Goal: Task Accomplishment & Management: Manage account settings

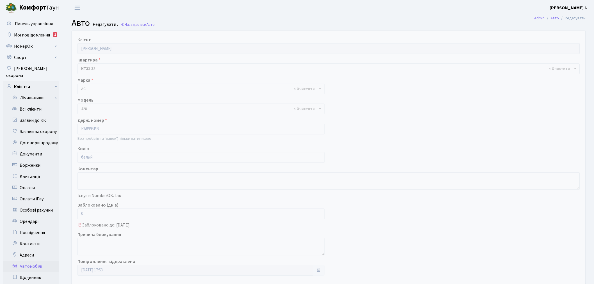
select select "7"
click at [36, 104] on link "Всі клієнти" at bounding box center [31, 109] width 56 height 11
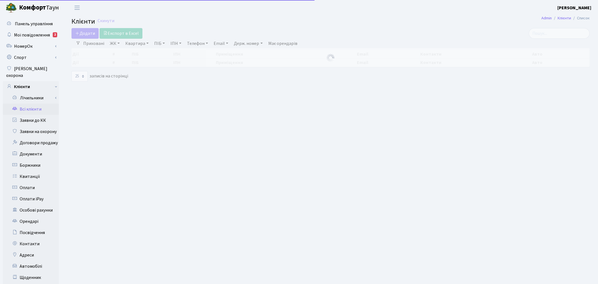
select select "25"
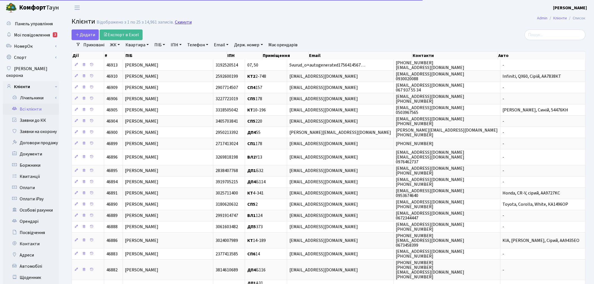
click at [175, 22] on link "Скинути" at bounding box center [183, 22] width 17 height 5
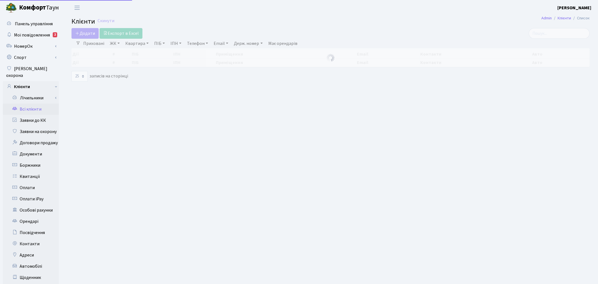
select select "25"
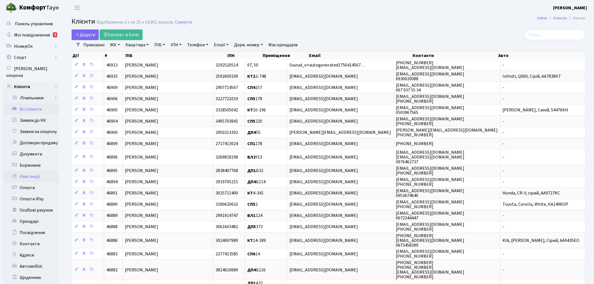
scroll to position [31, 0]
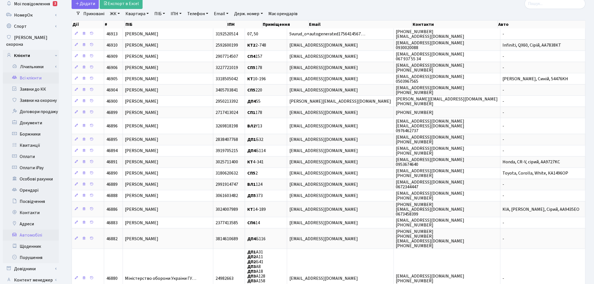
click at [31, 229] on link "Автомобілі" at bounding box center [31, 234] width 56 height 11
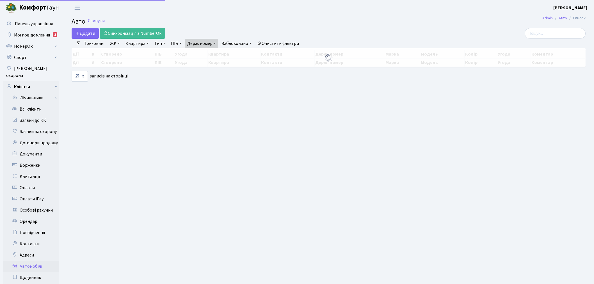
select select "25"
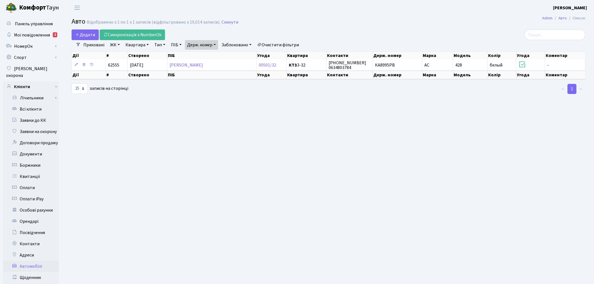
click at [198, 45] on link "Держ. номер" at bounding box center [201, 45] width 33 height 10
click at [202, 51] on input "КА8995РВ" at bounding box center [201, 55] width 33 height 11
click at [212, 52] on input "КА8995РВ" at bounding box center [201, 55] width 33 height 11
paste input "Н9555ІІ"
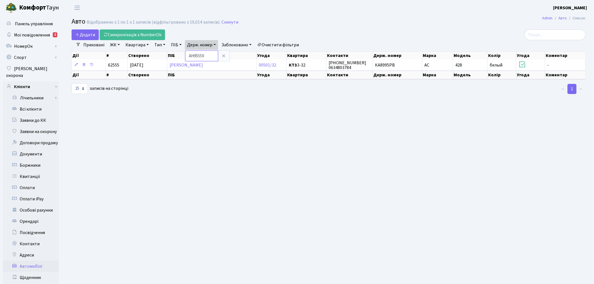
type input "АН9555ІІ"
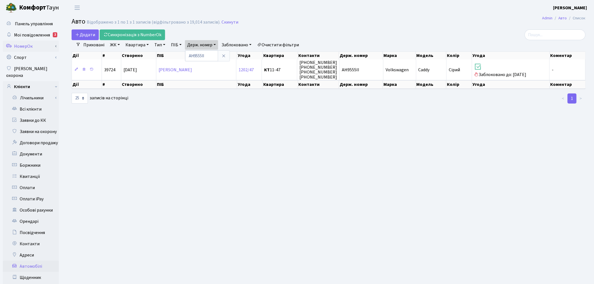
click at [31, 47] on link "НомерОк" at bounding box center [31, 46] width 56 height 11
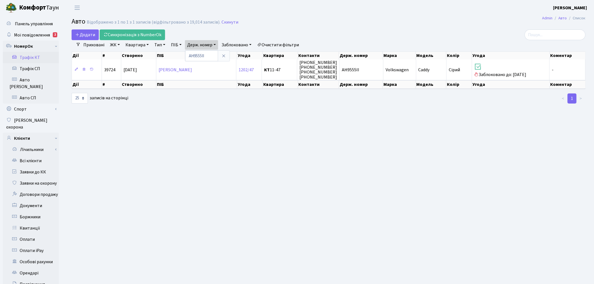
click at [31, 57] on link "Трафік КТ" at bounding box center [31, 57] width 56 height 11
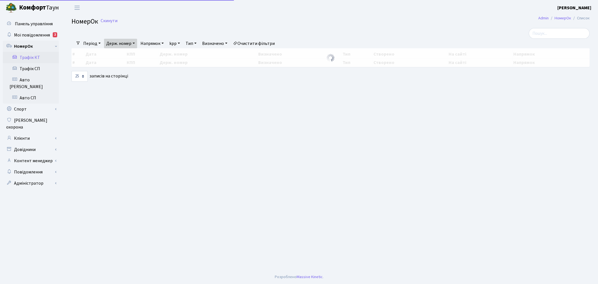
select select "25"
click at [275, 43] on link "Очистити фільтри" at bounding box center [254, 44] width 46 height 10
click at [122, 45] on link "Держ. номер" at bounding box center [120, 44] width 33 height 10
click at [127, 55] on input "text" at bounding box center [120, 54] width 33 height 11
paste input "АН9555ІІ"
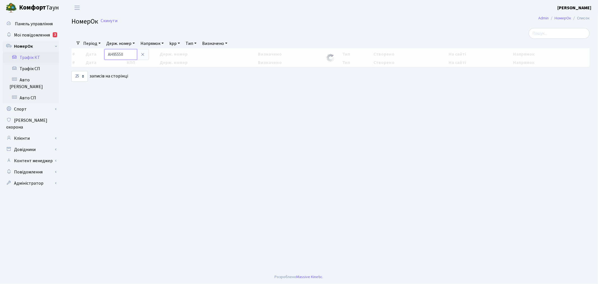
type input "АН9555ІІ"
click at [87, 41] on link "Період" at bounding box center [92, 44] width 22 height 10
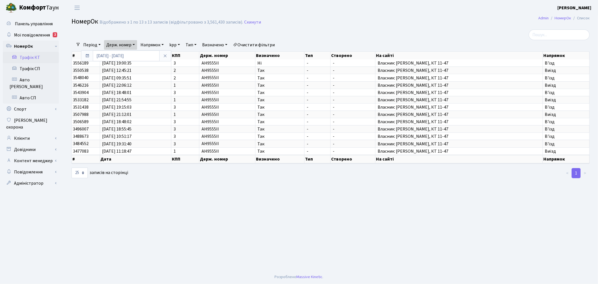
click at [150, 203] on main "Admin НомерОк Список НомерОк Відображено з 1 по 13 з 13 записів (відфільтровано…" at bounding box center [330, 142] width 535 height 254
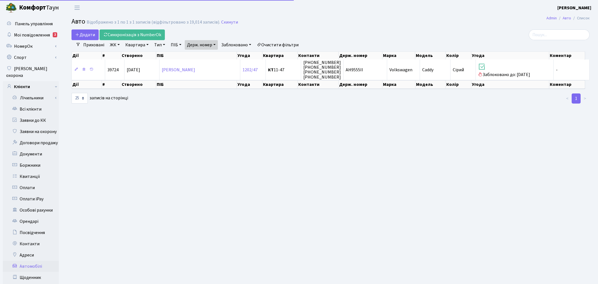
select select "25"
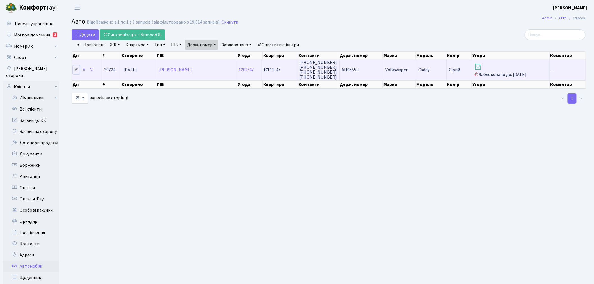
click at [77, 69] on icon at bounding box center [76, 69] width 4 height 4
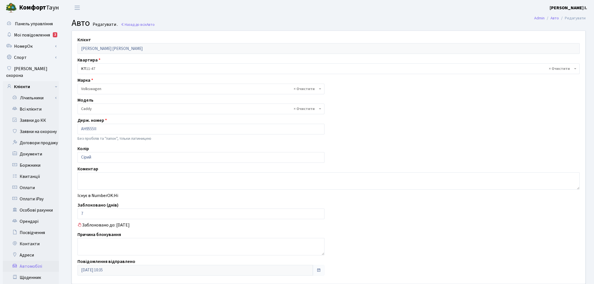
select select "2447"
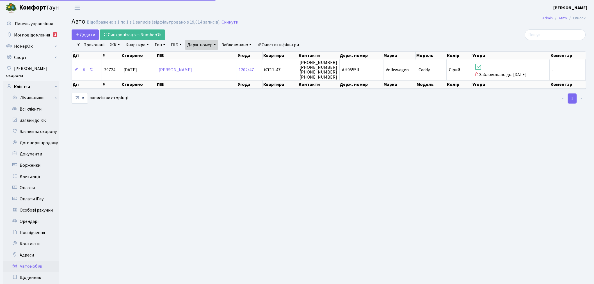
select select "25"
click at [488, 133] on main "Admin Авто Список Авто Відображено з 1 по 1 з 1 записів (відфільтровано з 19,01…" at bounding box center [328, 178] width 530 height 327
